Goal: Information Seeking & Learning: Find specific fact

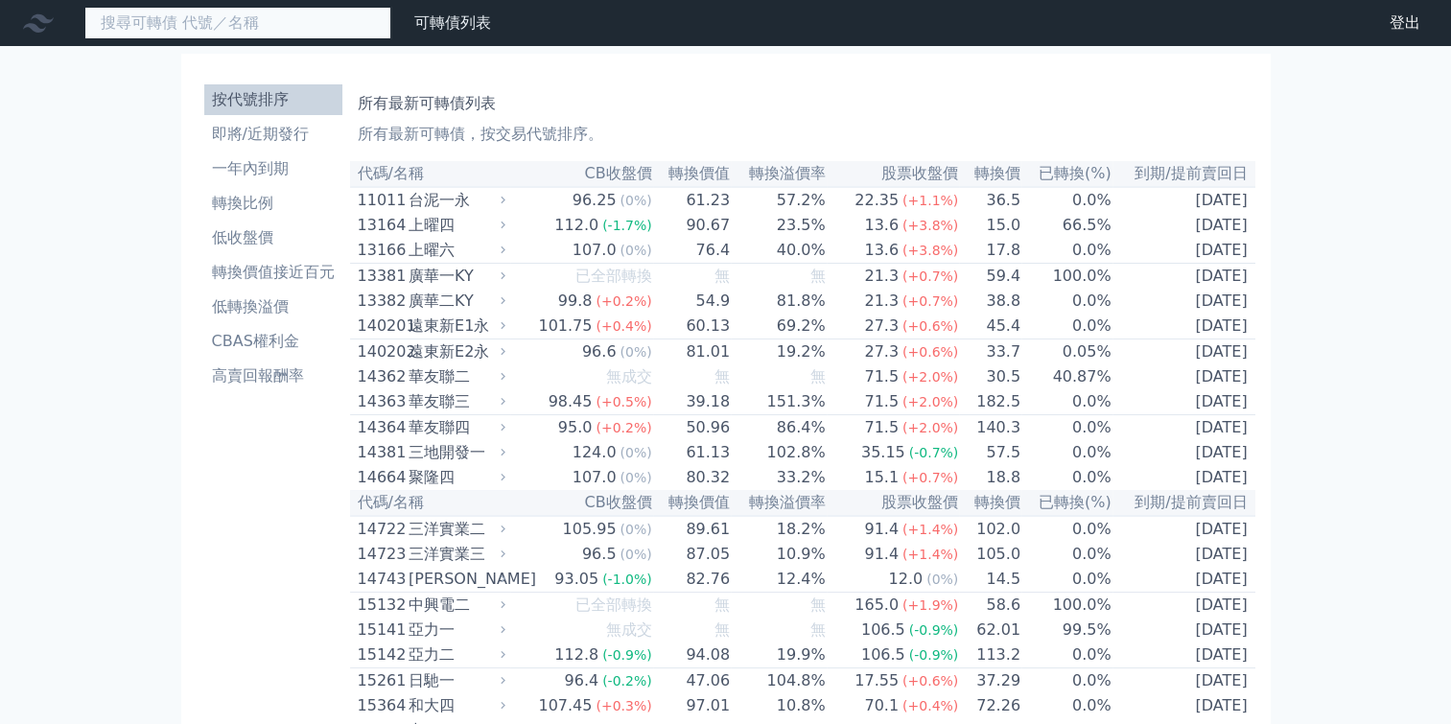
click at [293, 26] on input at bounding box center [237, 23] width 307 height 33
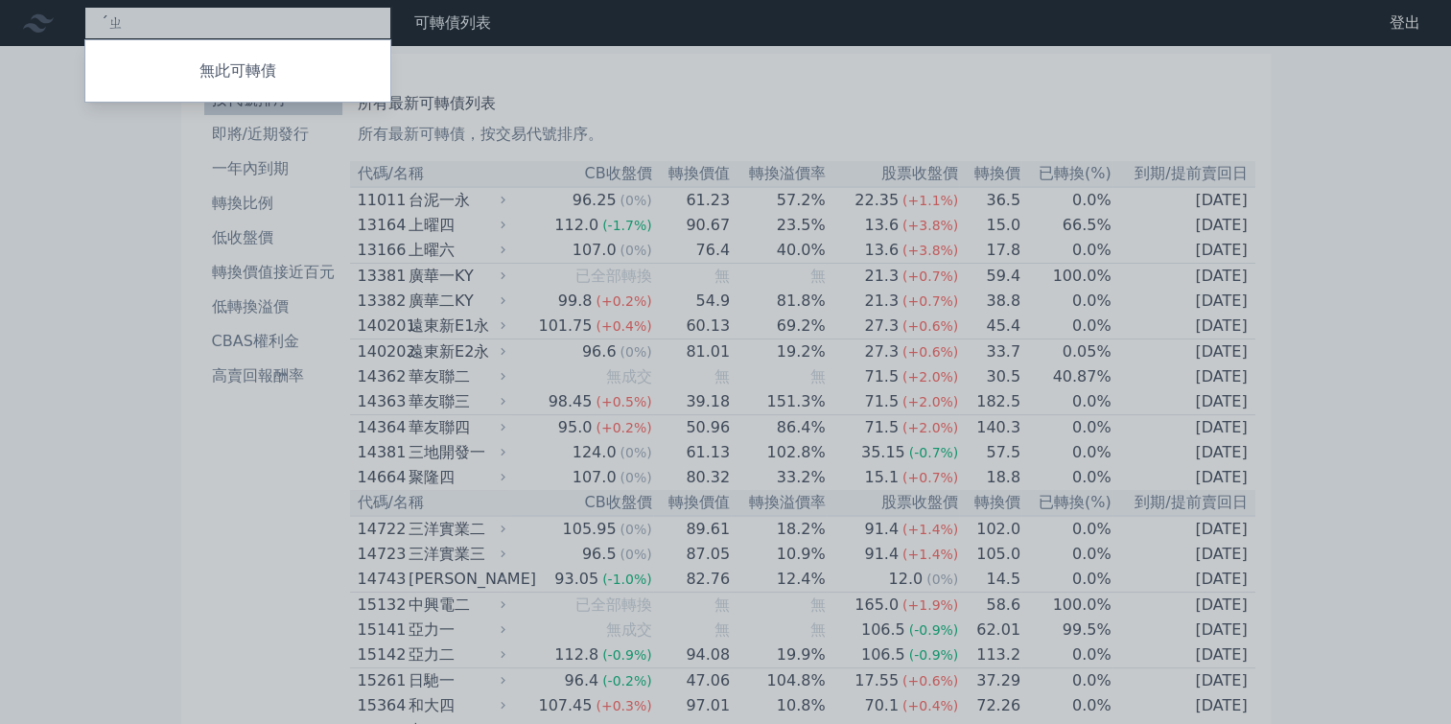
type input "ˊ"
type input "6205"
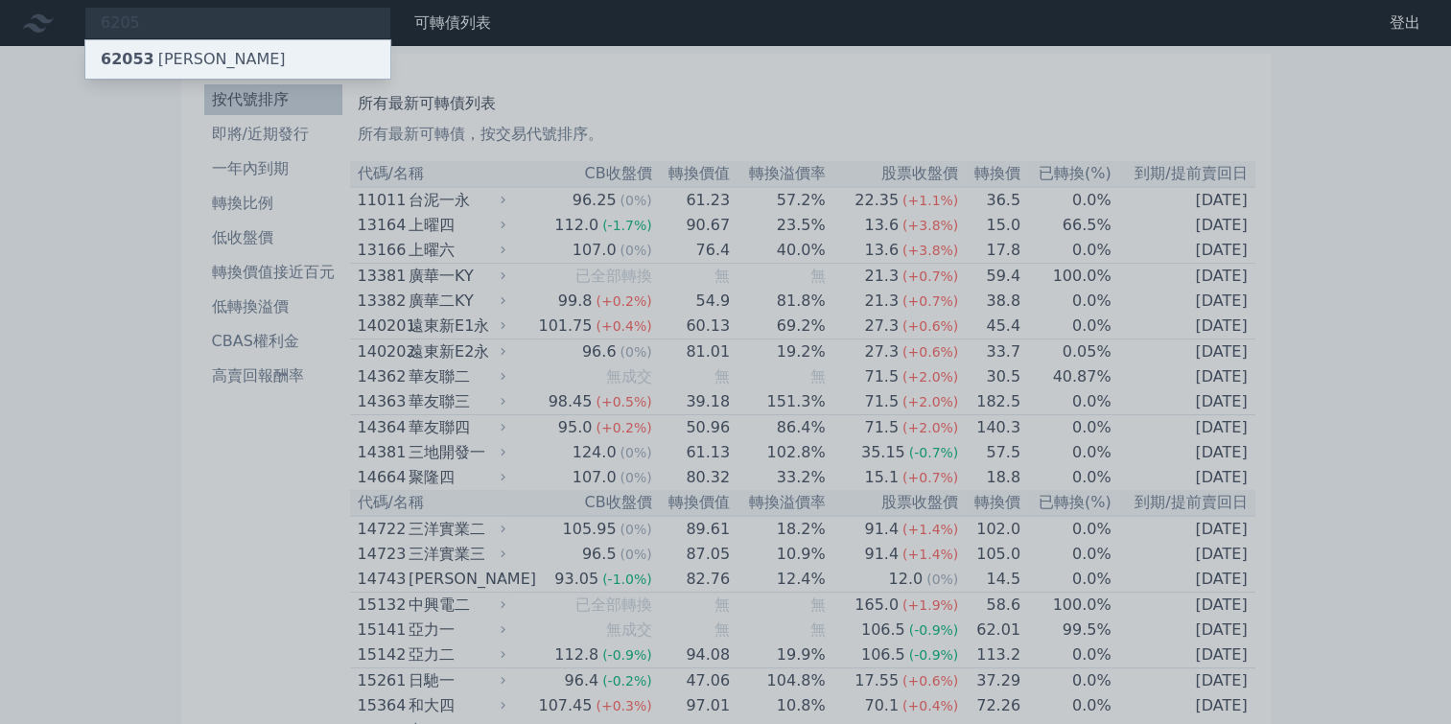
click at [199, 60] on div "62053 [PERSON_NAME]" at bounding box center [237, 59] width 305 height 38
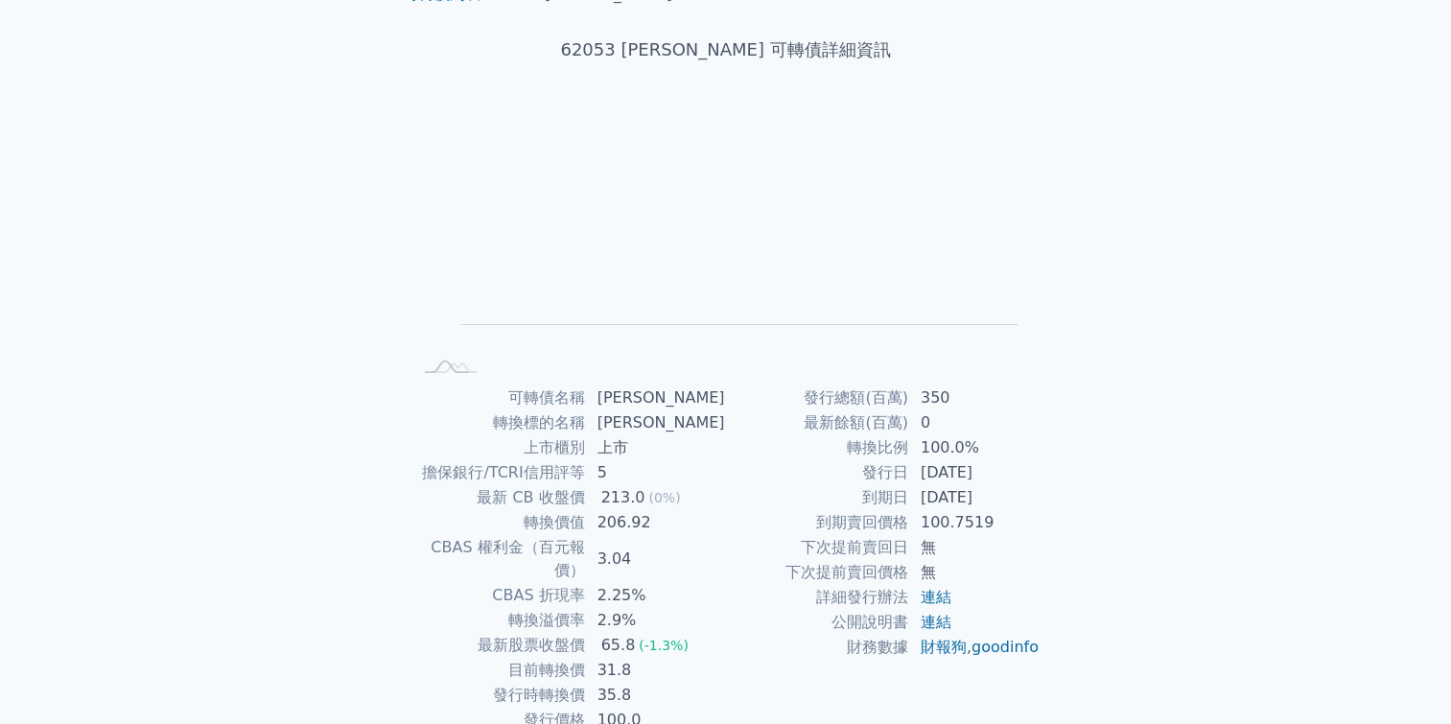
scroll to position [95, 0]
click at [951, 645] on link "財報狗" at bounding box center [944, 646] width 46 height 18
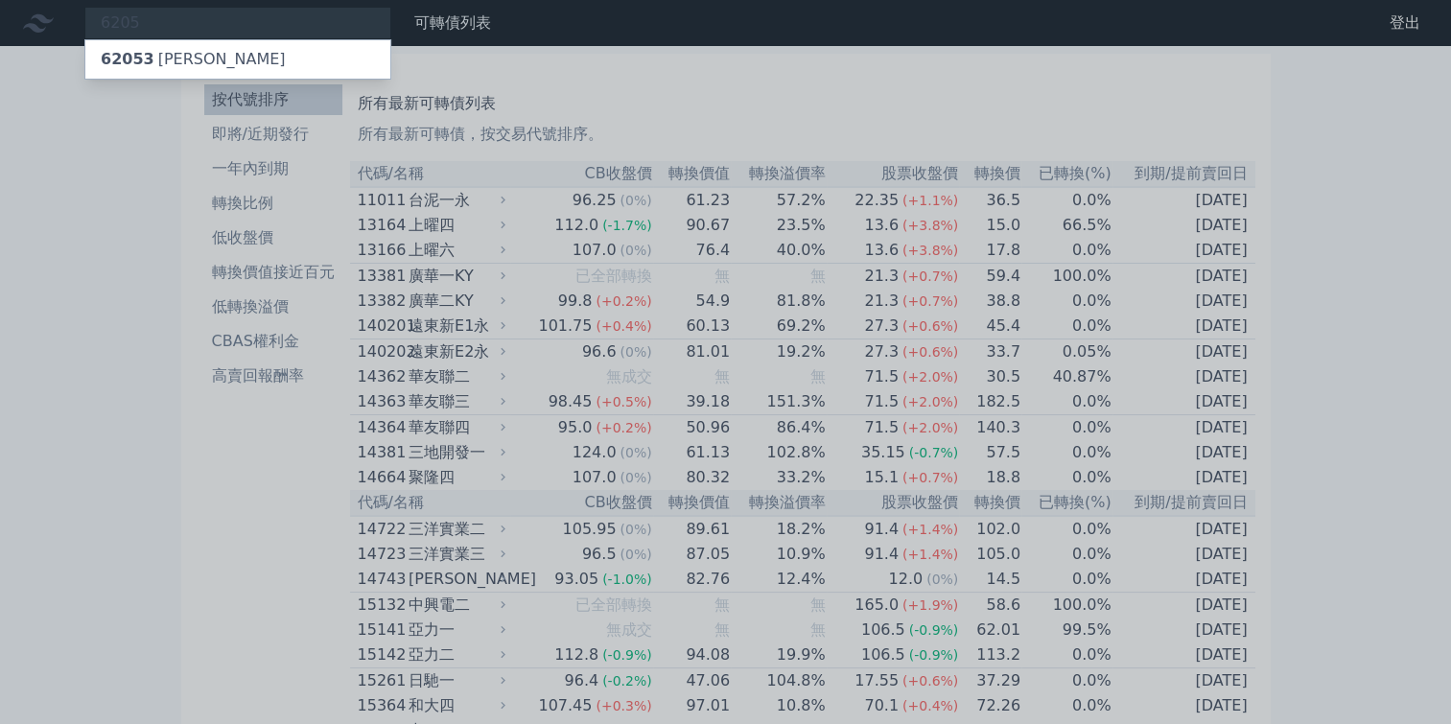
drag, startPoint x: 106, startPoint y: 336, endPoint x: 116, endPoint y: 314, distance: 24.5
click at [106, 335] on div at bounding box center [725, 362] width 1451 height 724
click at [278, 18] on div "6205 62053 [PERSON_NAME]" at bounding box center [237, 23] width 307 height 33
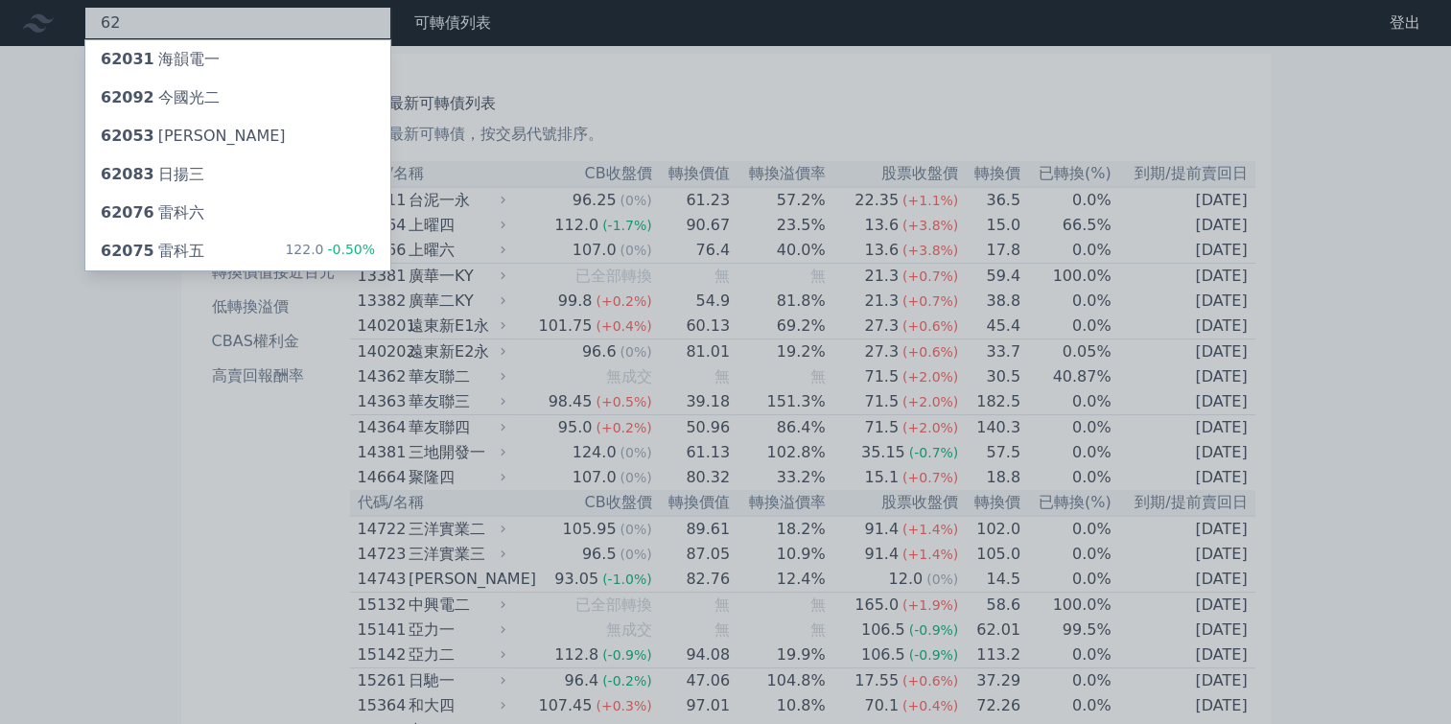
type input "6"
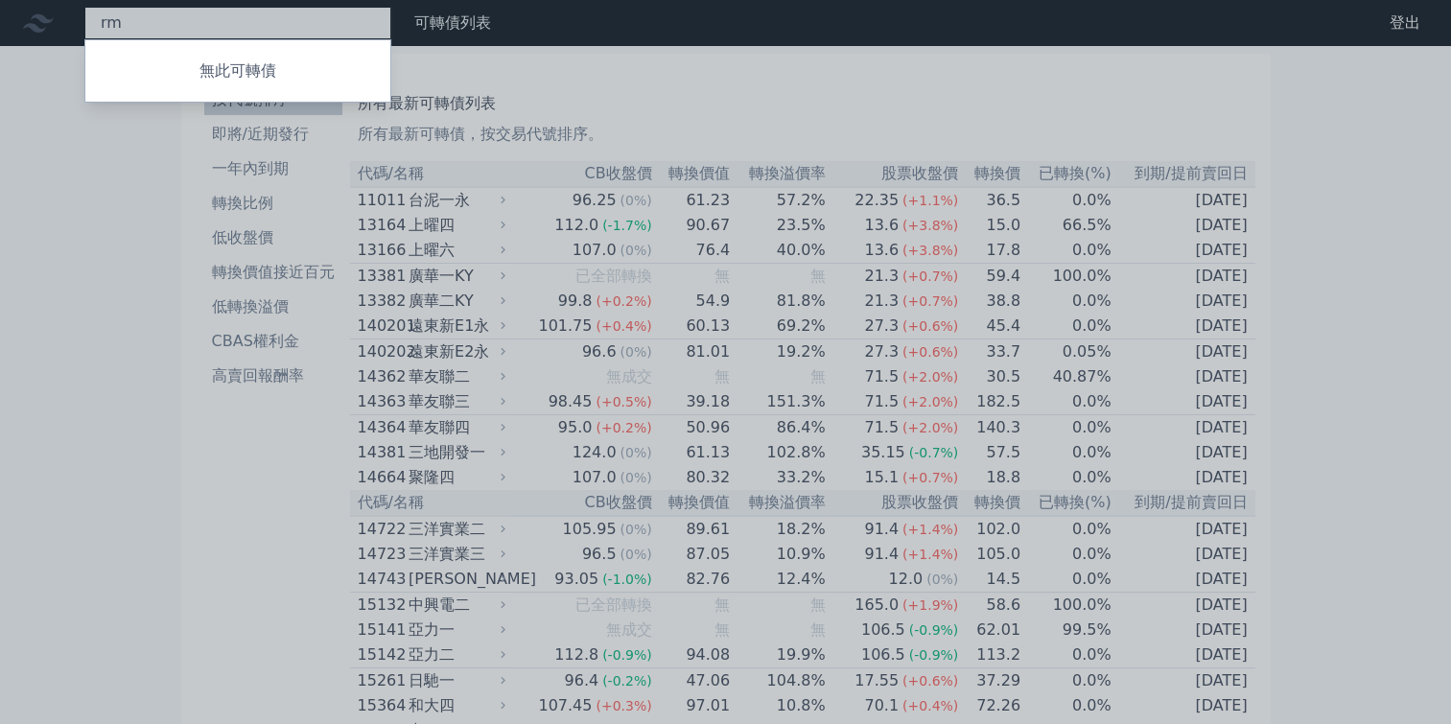
type input "r"
type input "ㄈ"
type input "均"
type input "[PERSON_NAME]"
click at [138, 308] on div at bounding box center [725, 362] width 1451 height 724
